Goal: Find specific page/section: Find specific page/section

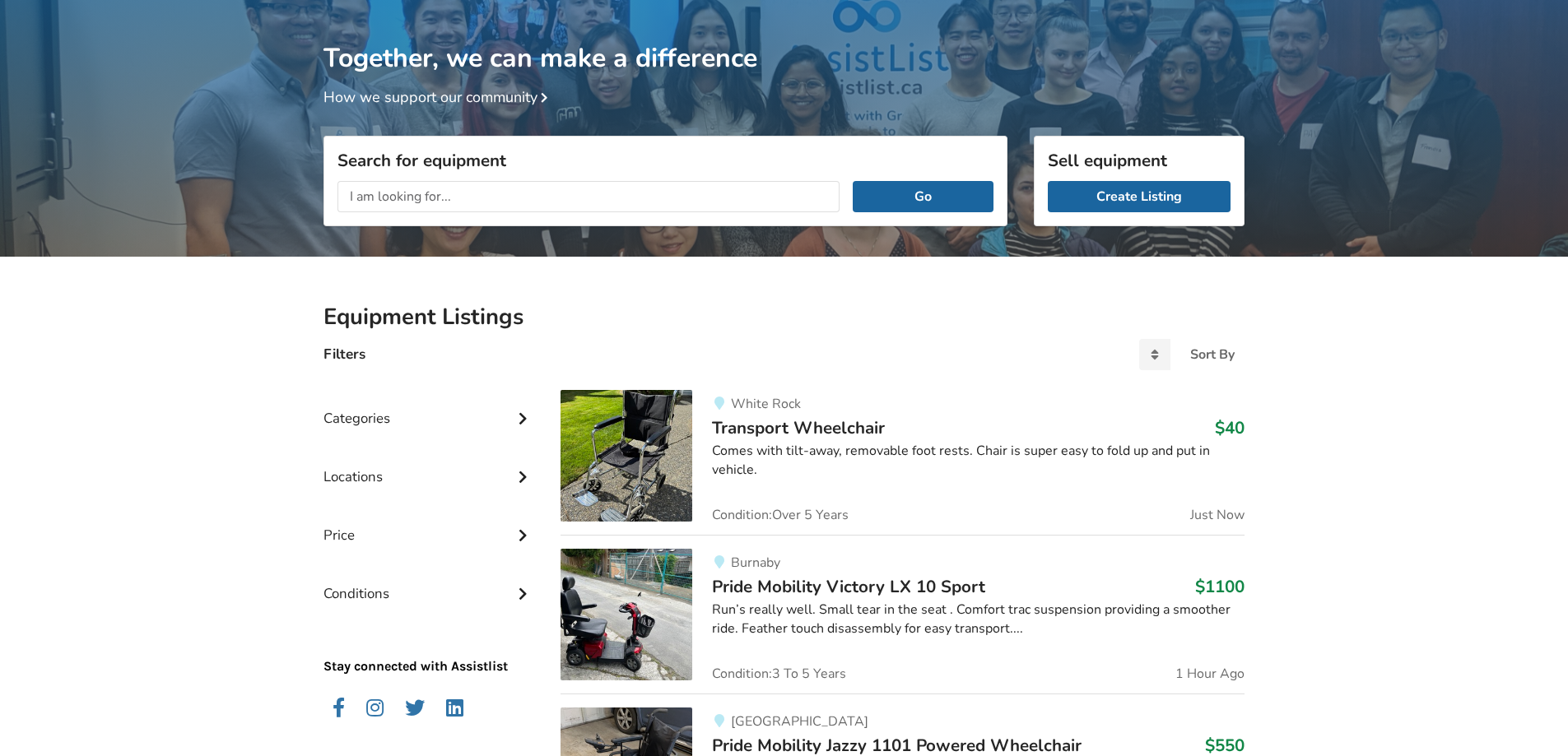
click at [491, 195] on input "text" at bounding box center [589, 197] width 502 height 31
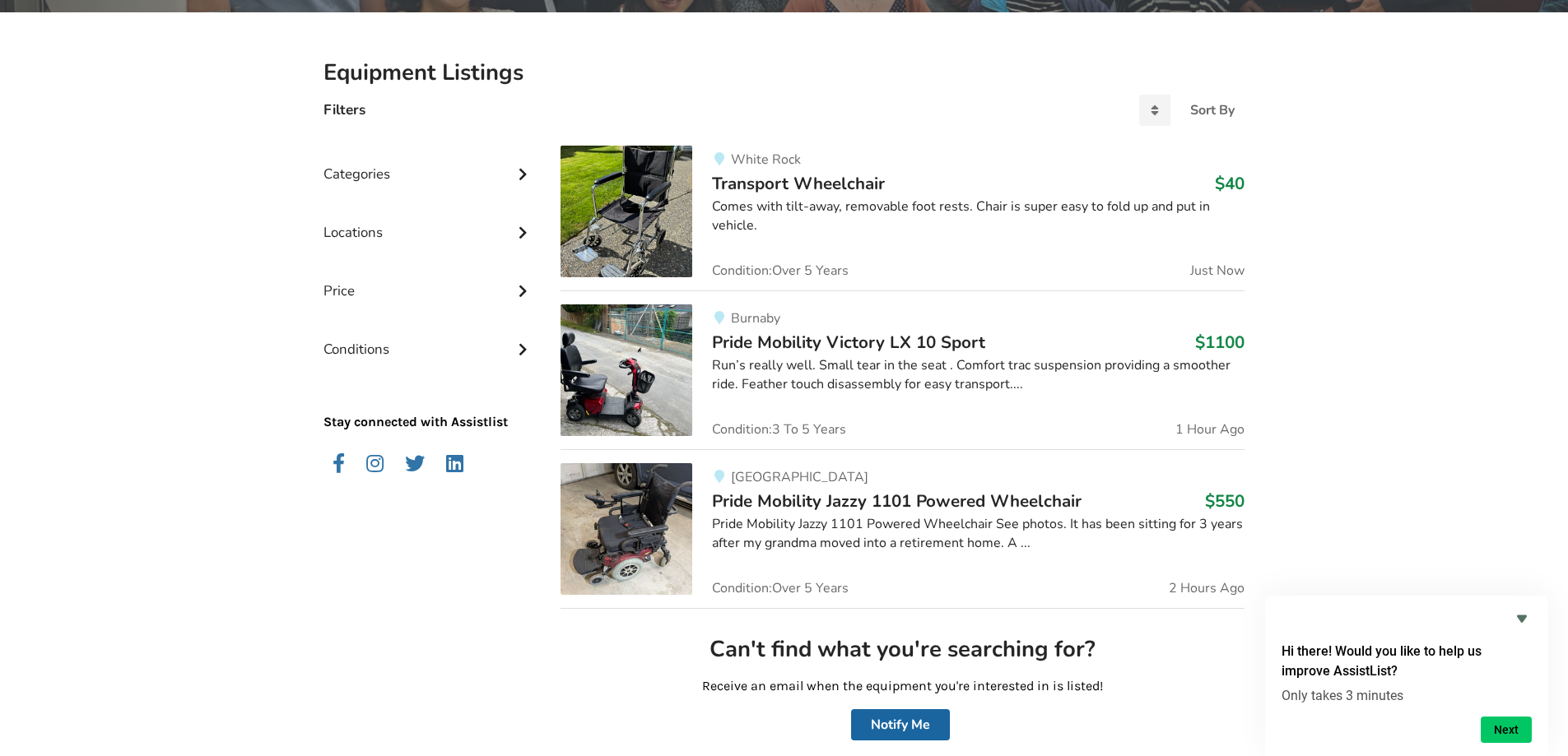
scroll to position [105, 0]
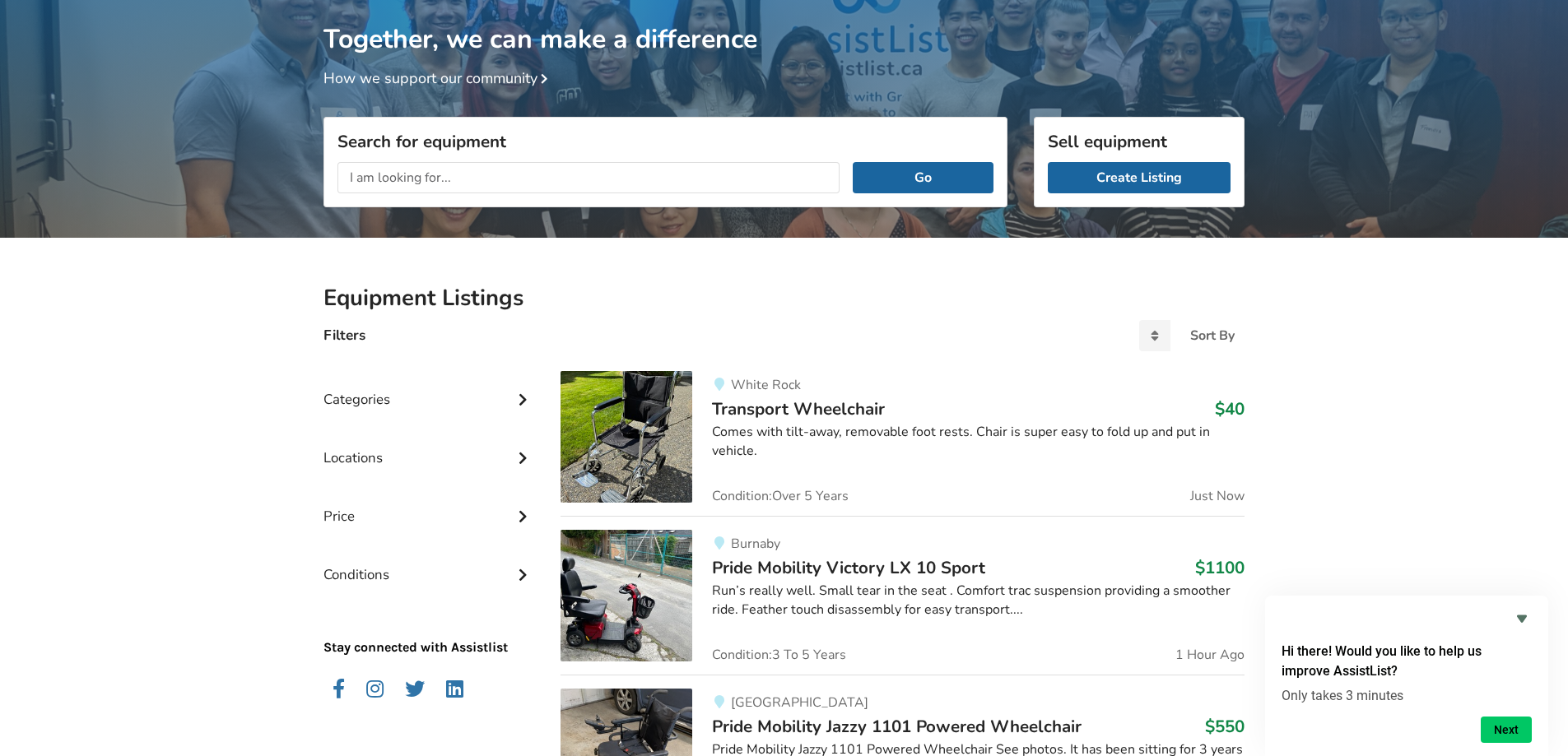
click at [509, 402] on div "Categories" at bounding box center [429, 387] width 211 height 58
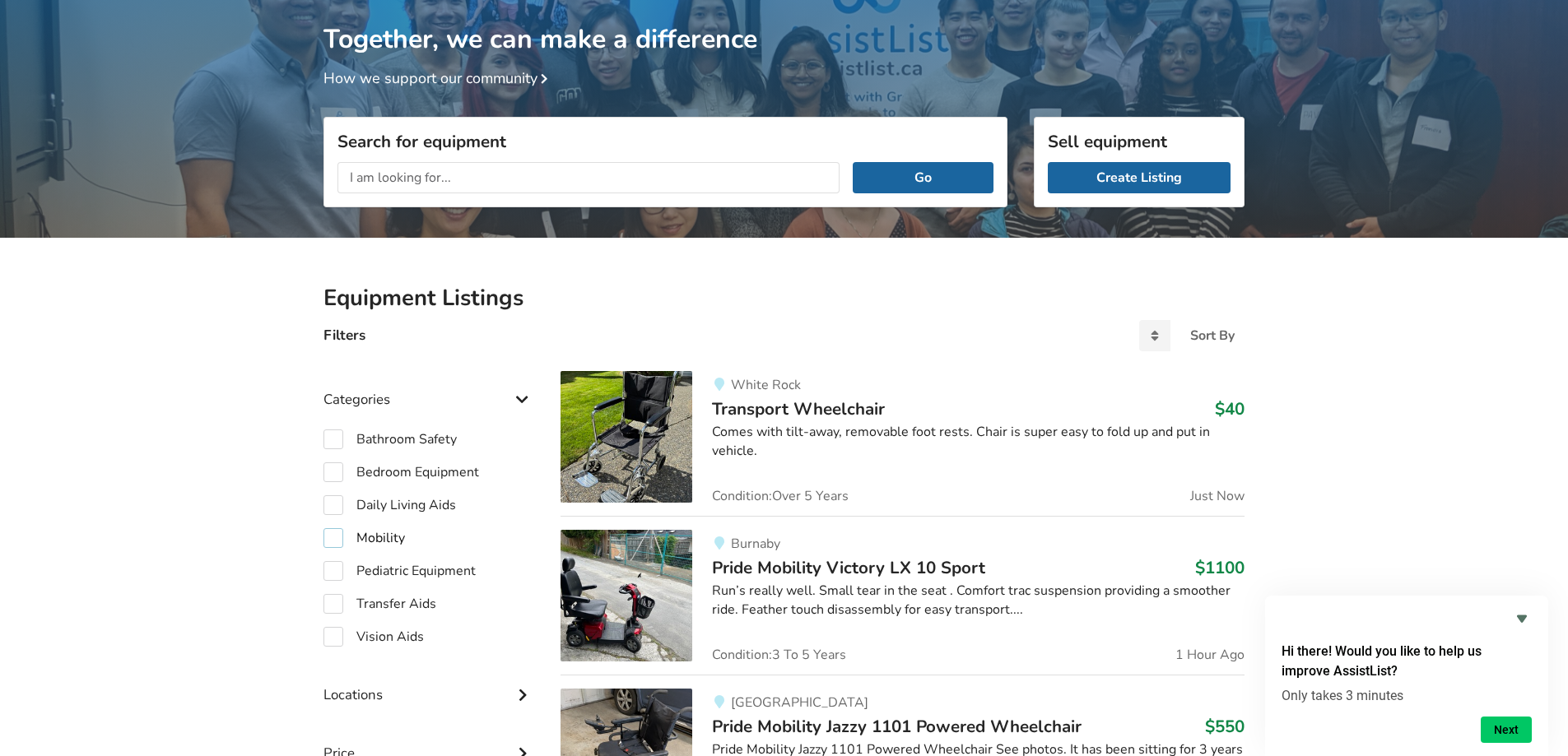
click at [331, 538] on label "Mobility" at bounding box center [364, 538] width 82 height 20
checkbox input "true"
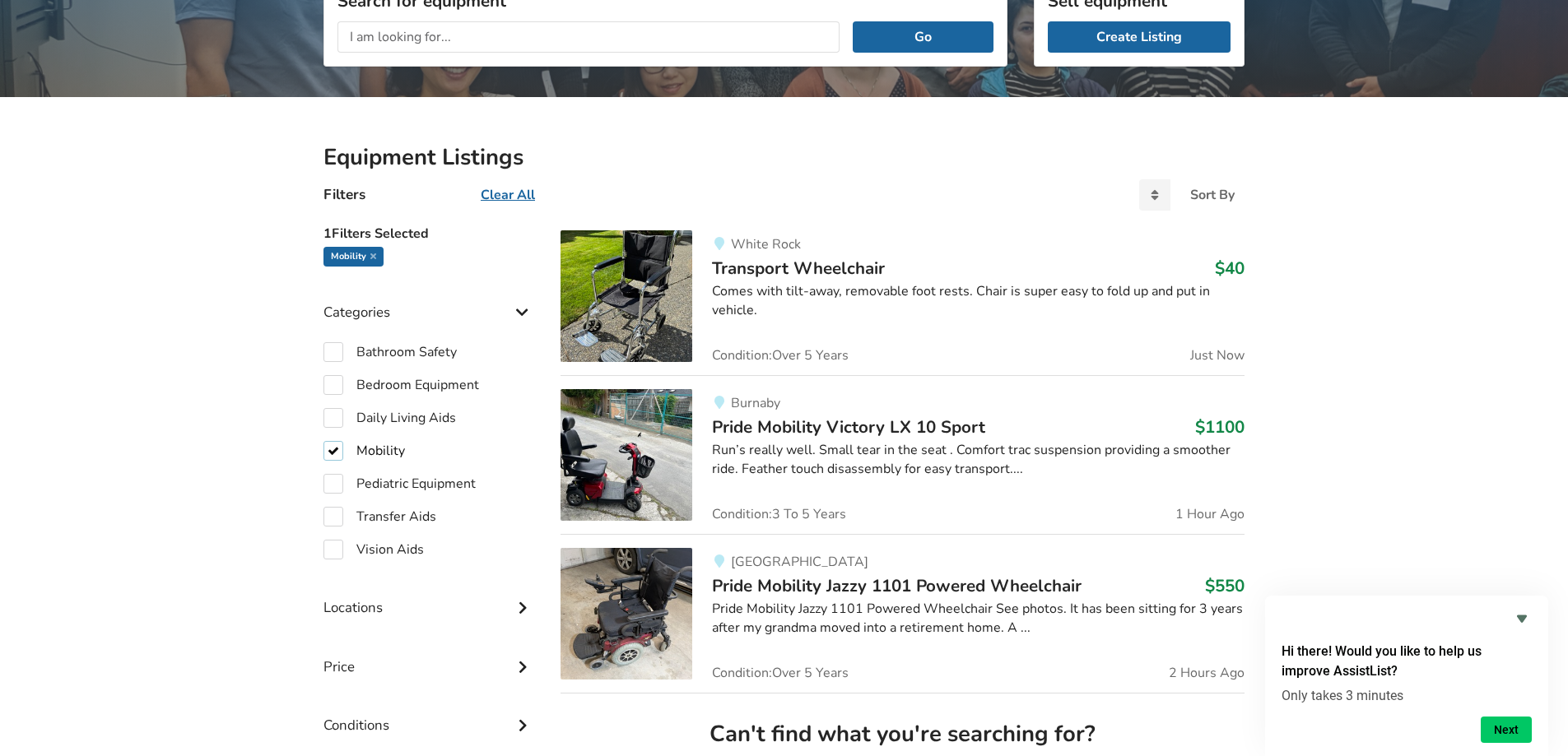
scroll to position [270, 0]
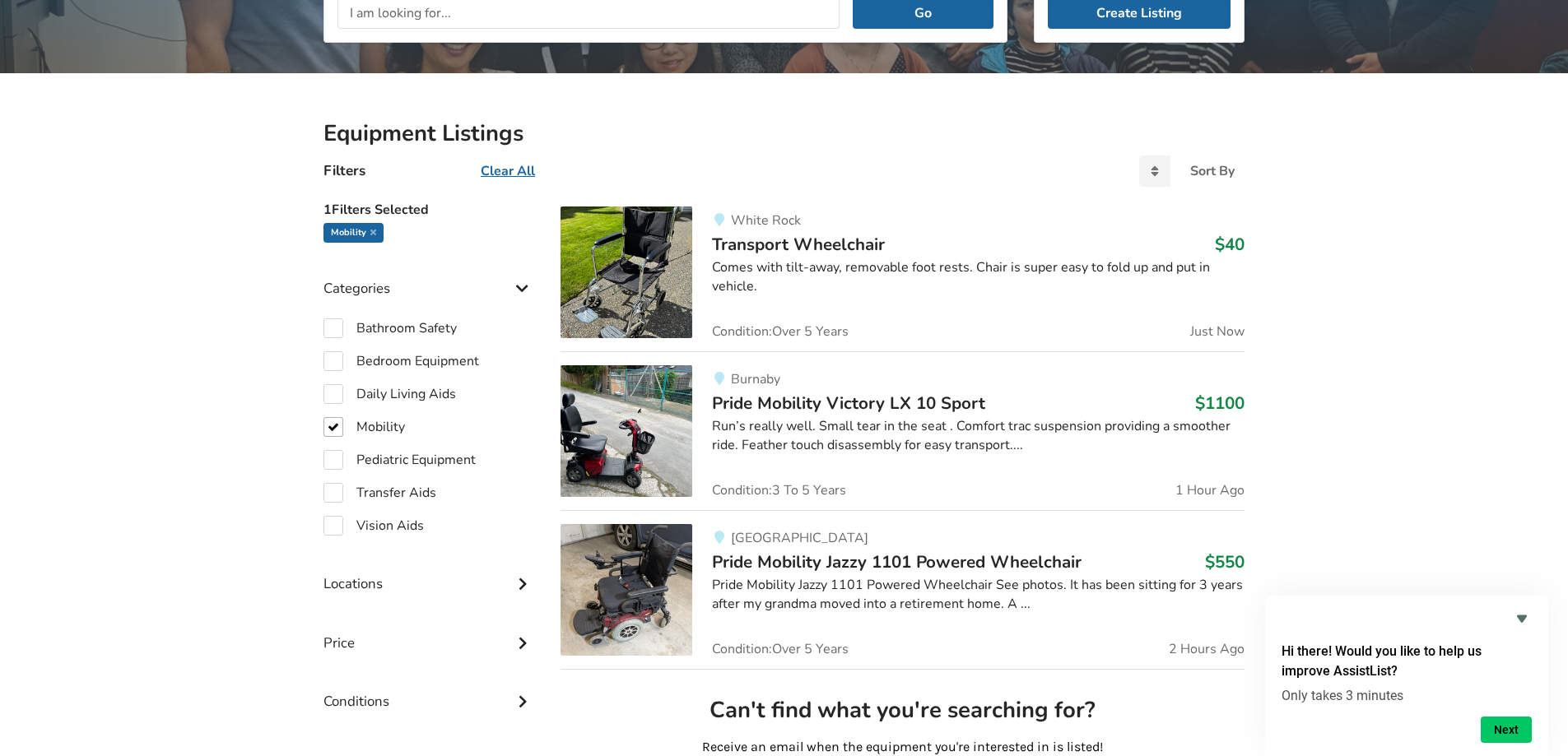
click at [523, 582] on icon at bounding box center [523, 582] width 17 height 14
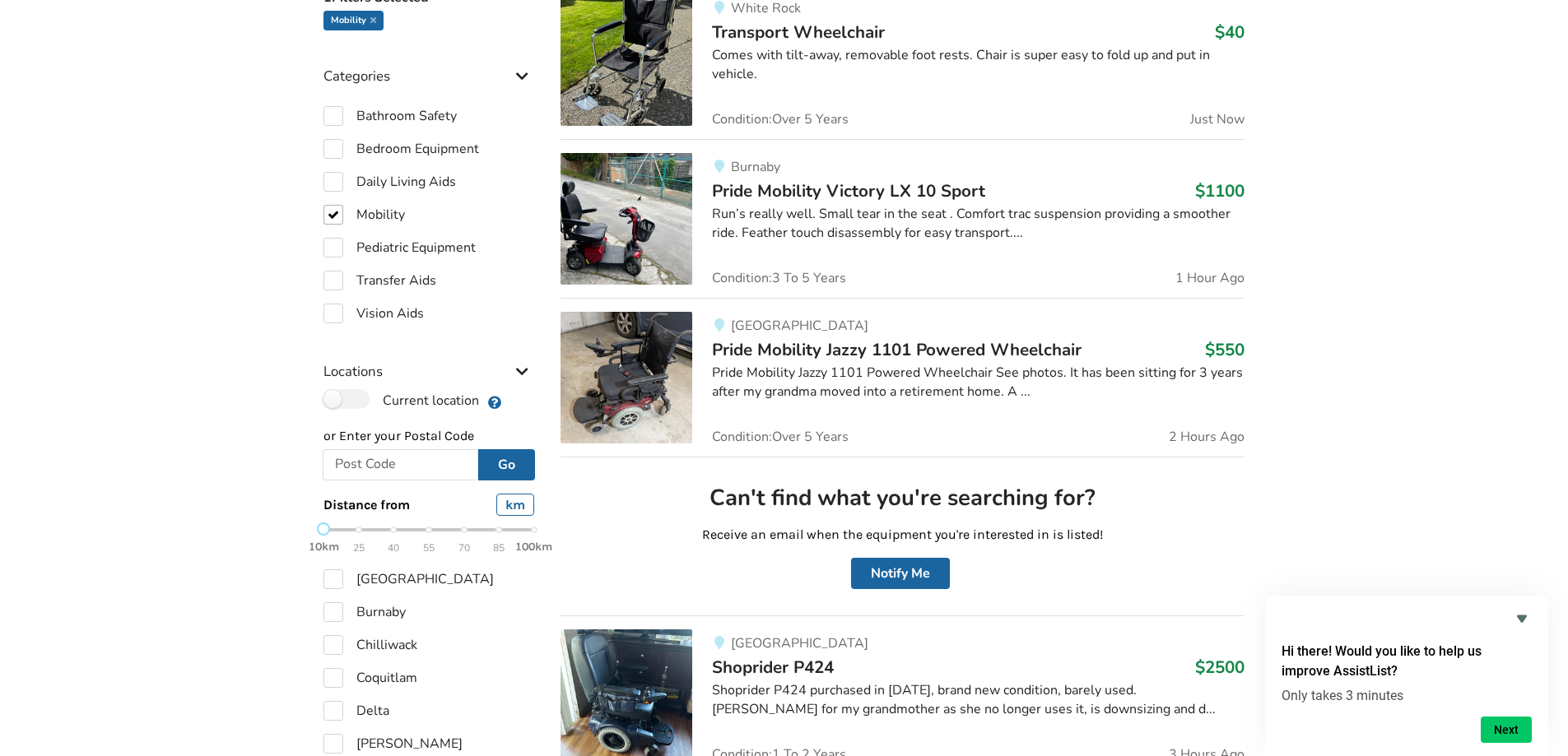
scroll to position [517, 0]
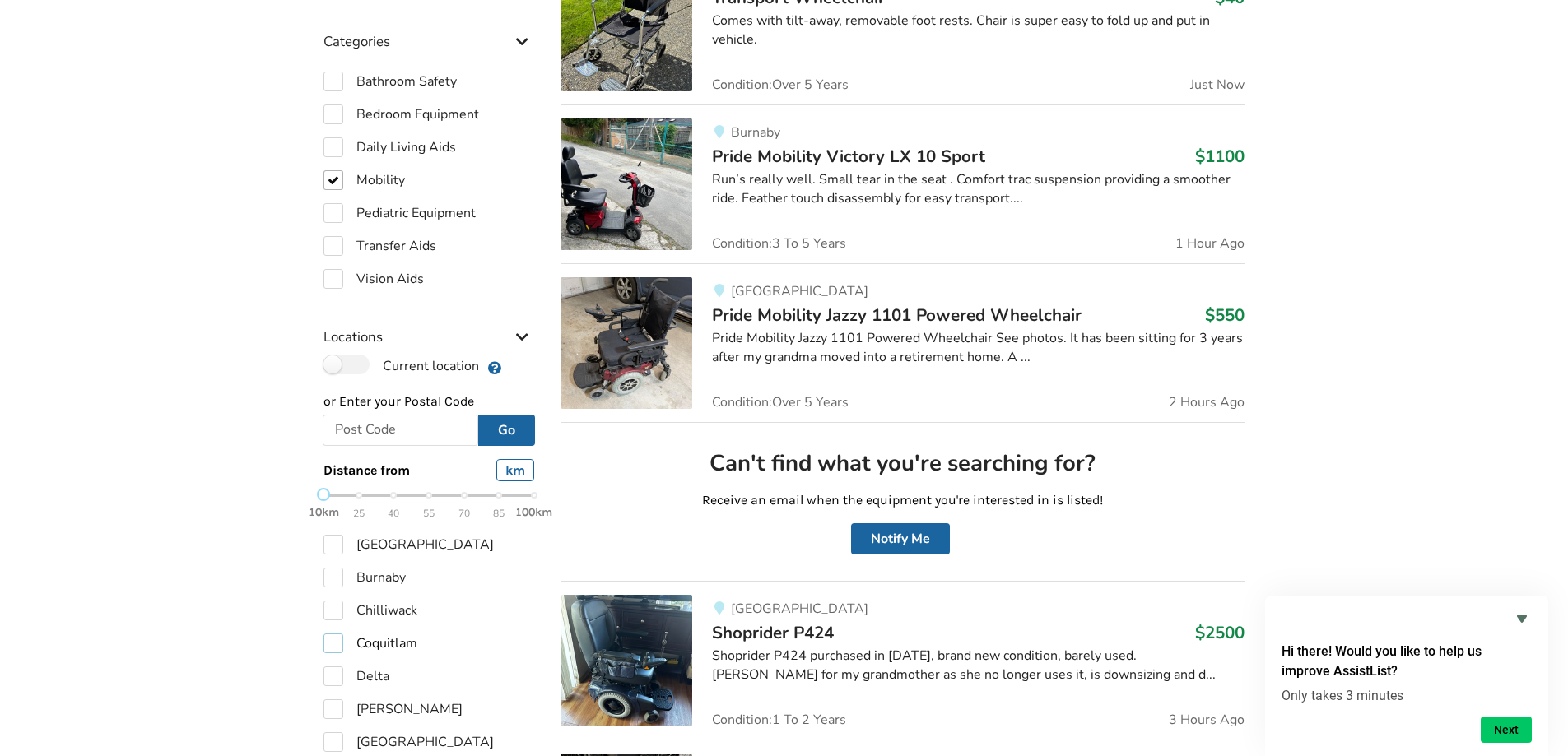
click at [334, 642] on label "Coquitlam" at bounding box center [371, 643] width 94 height 20
checkbox input "true"
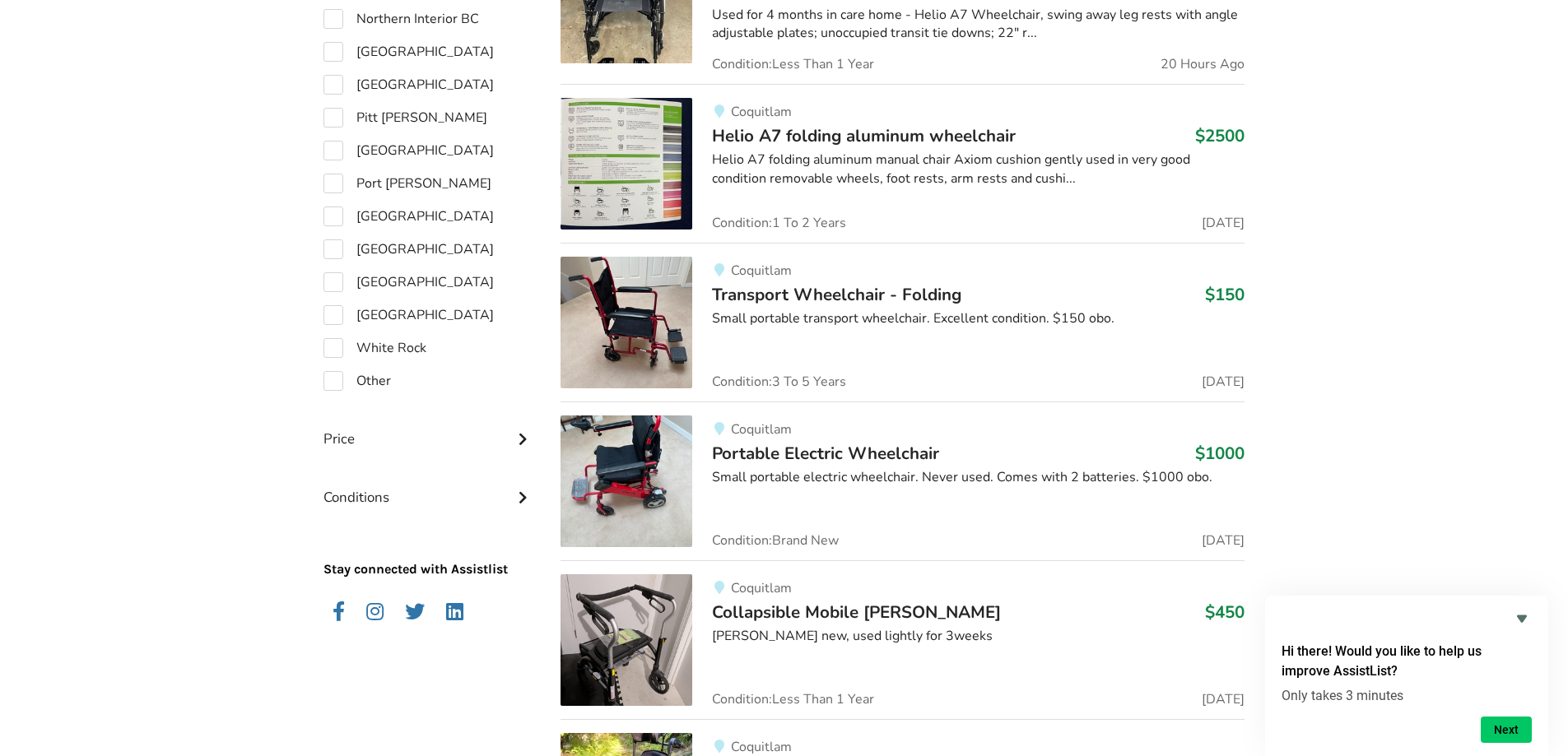
scroll to position [1340, 0]
click at [509, 496] on div "Conditions" at bounding box center [429, 484] width 211 height 58
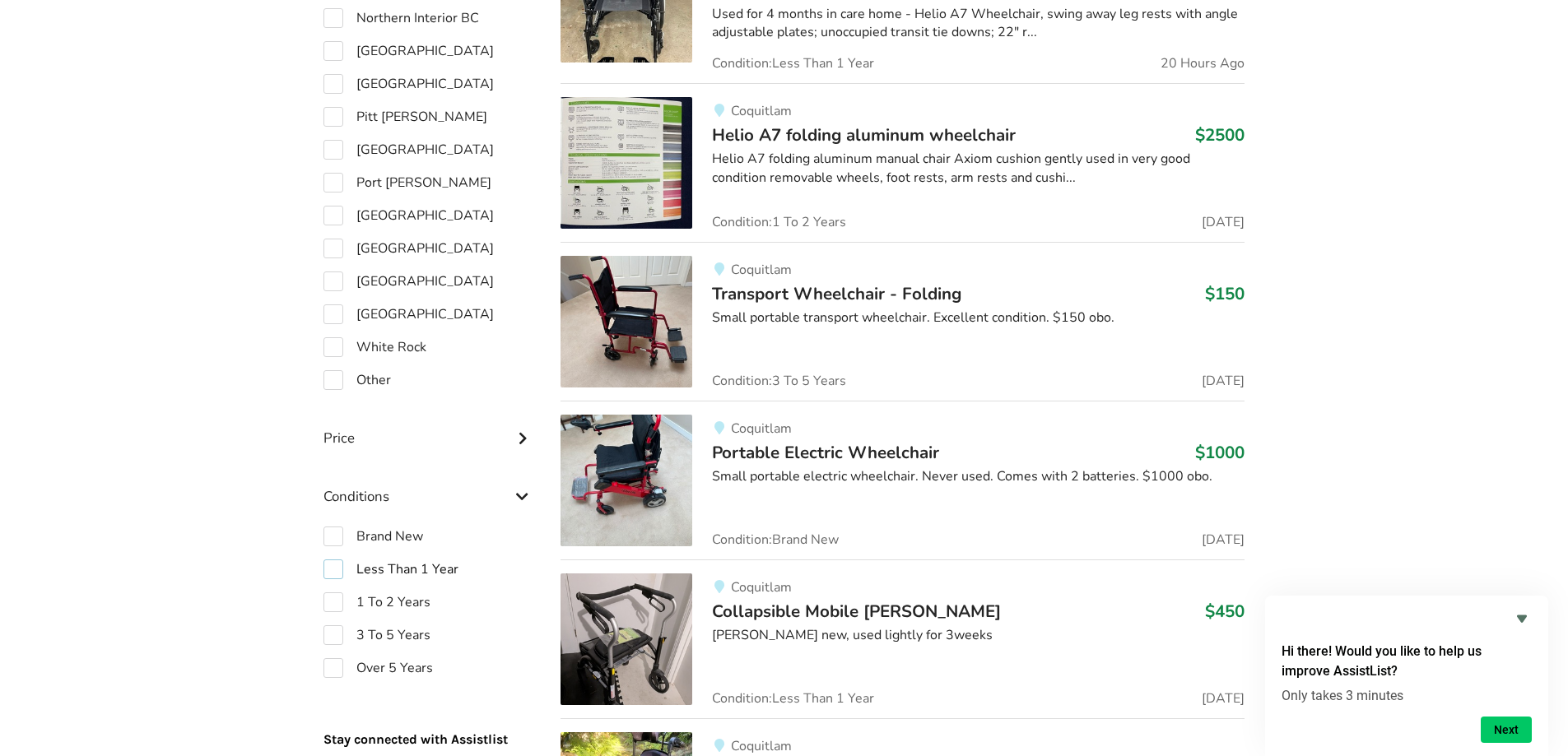
click at [330, 571] on label "Less Than 1 Year" at bounding box center [391, 569] width 135 height 20
checkbox input "true"
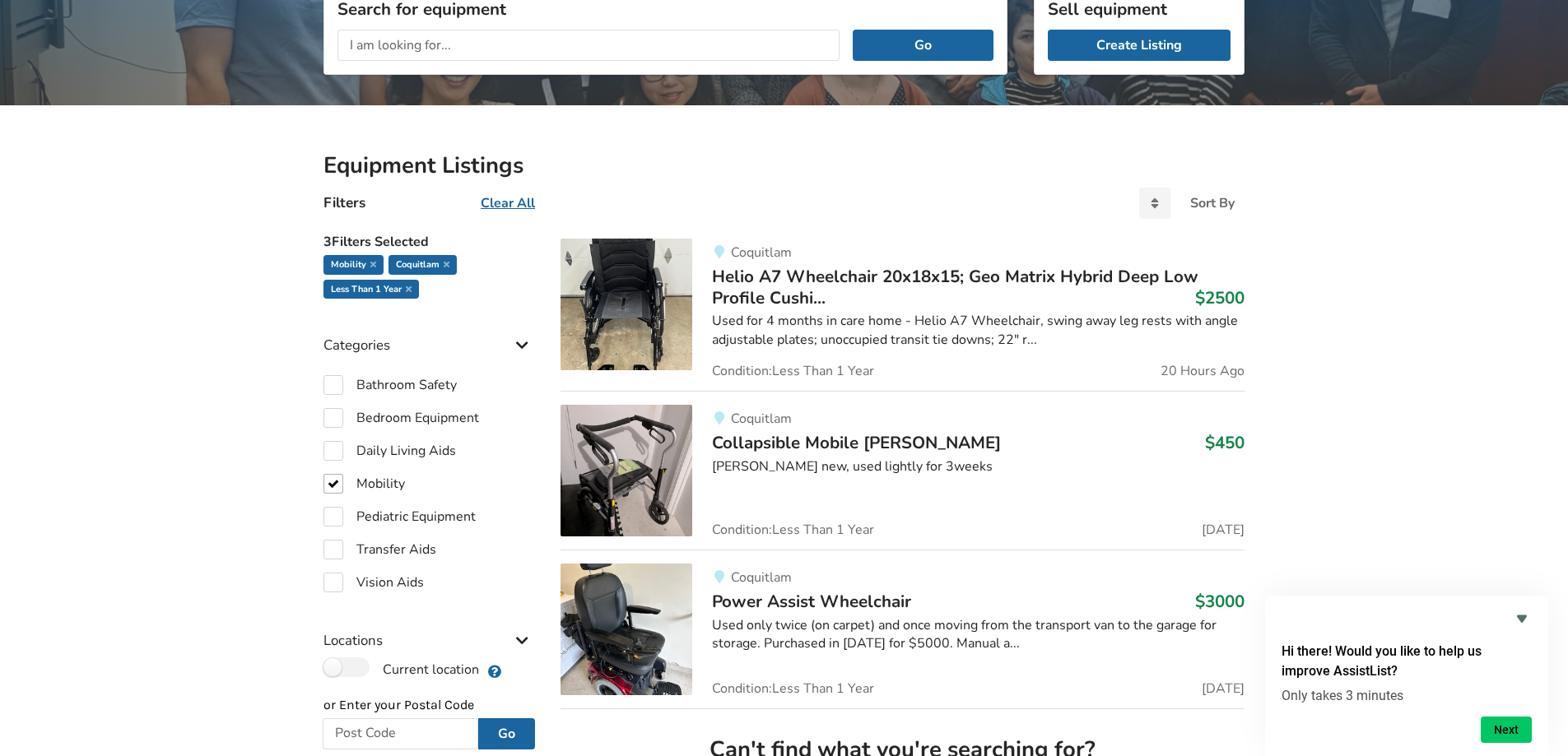
scroll to position [17, 0]
